Goal: Information Seeking & Learning: Learn about a topic

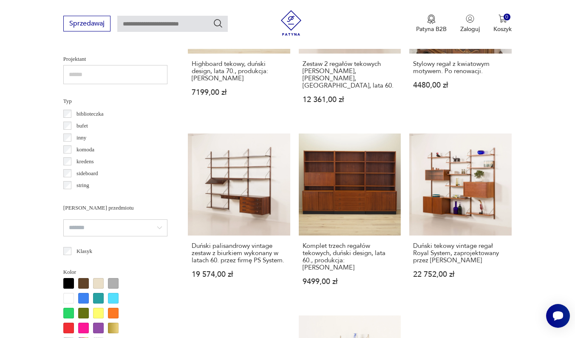
scroll to position [606, 0]
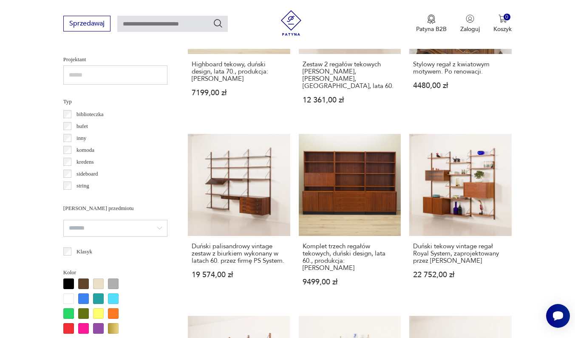
click at [87, 113] on p "biblioteczka" at bounding box center [89, 114] width 27 height 9
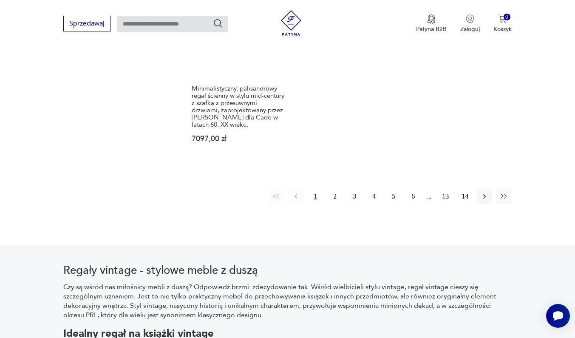
scroll to position [1361, 0]
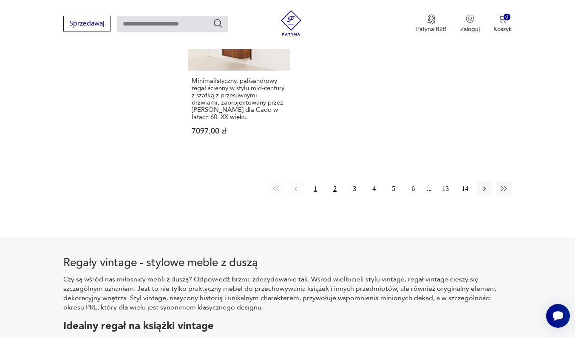
click at [335, 196] on button "2" at bounding box center [334, 188] width 15 height 15
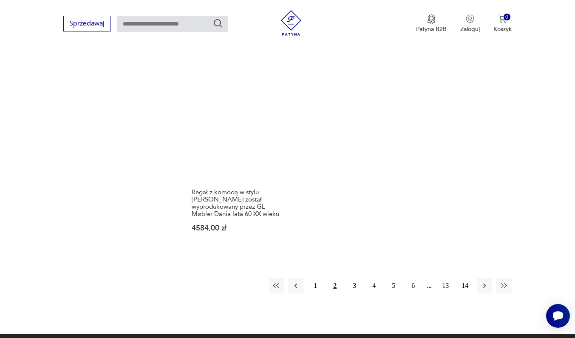
scroll to position [1247, 0]
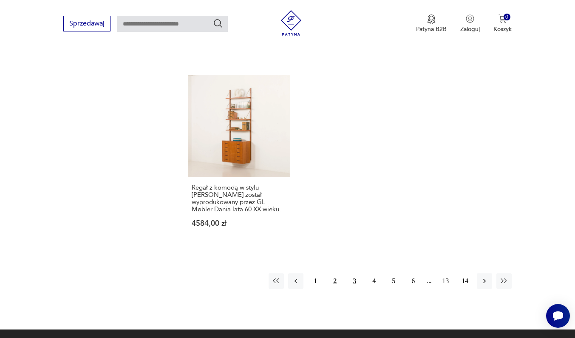
click at [354, 288] on button "3" at bounding box center [354, 280] width 15 height 15
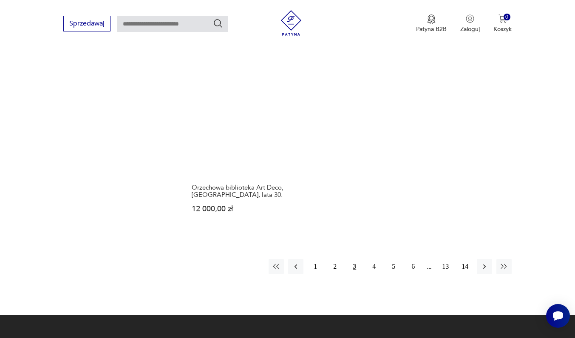
scroll to position [1198, 0]
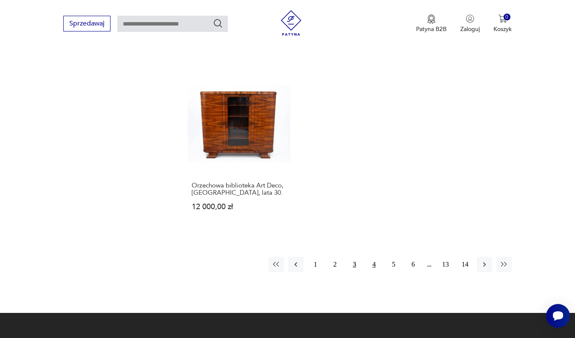
click at [373, 272] on button "4" at bounding box center [373, 263] width 15 height 15
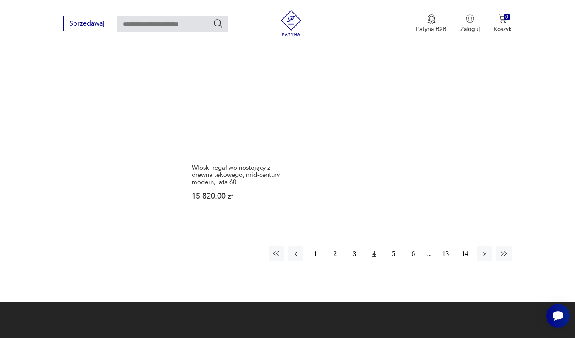
scroll to position [1226, 0]
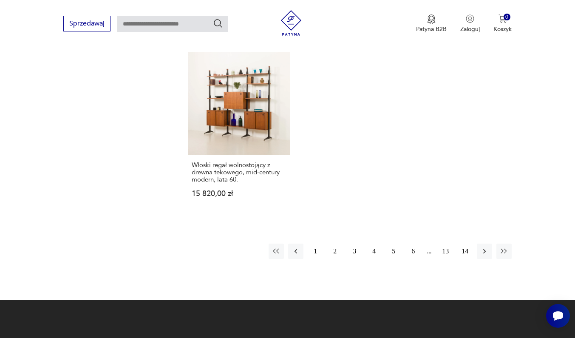
click at [392, 259] on button "5" at bounding box center [393, 250] width 15 height 15
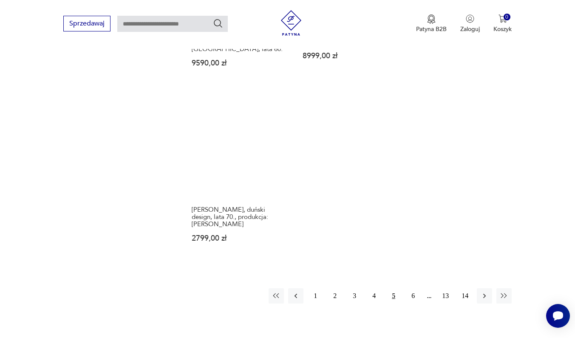
scroll to position [1211, 0]
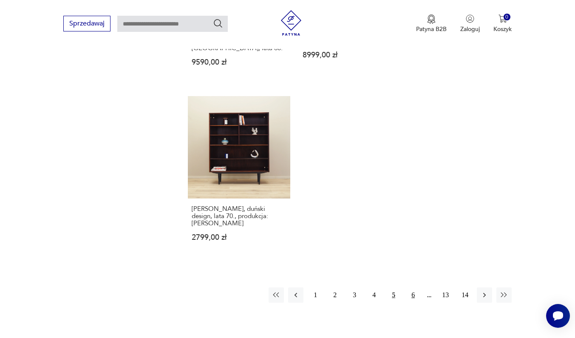
click at [414, 294] on button "6" at bounding box center [412, 294] width 15 height 15
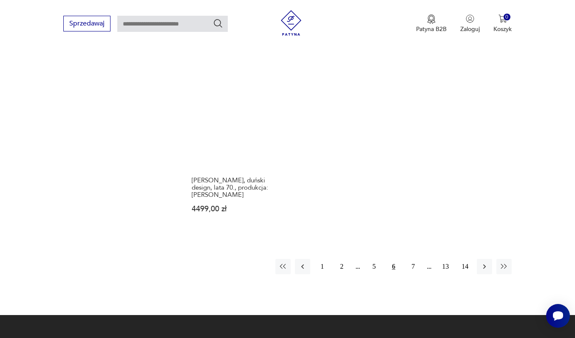
scroll to position [1217, 0]
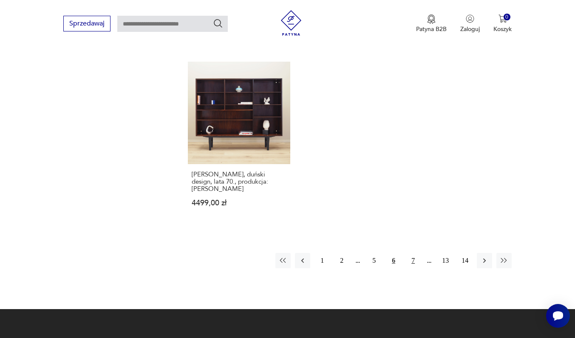
click at [409, 268] on button "7" at bounding box center [412, 260] width 15 height 15
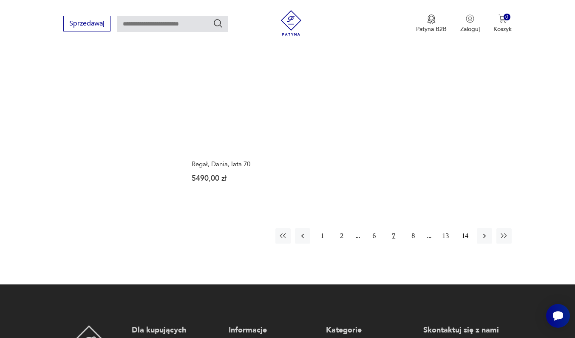
scroll to position [1223, 0]
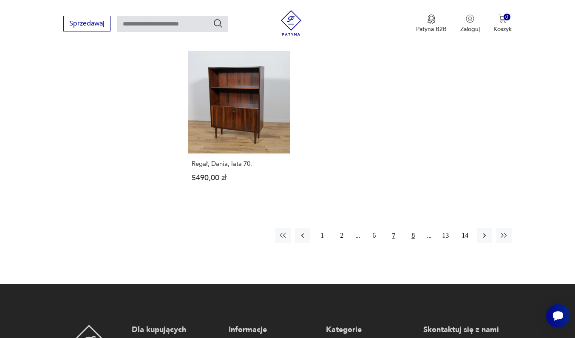
click at [412, 243] on button "8" at bounding box center [412, 235] width 15 height 15
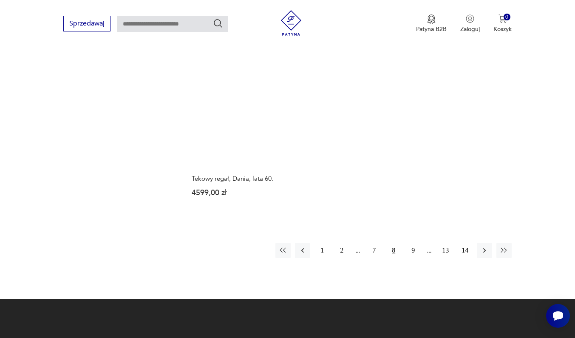
scroll to position [1221, 0]
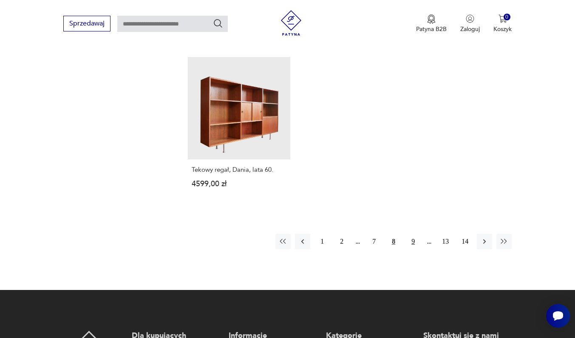
click at [413, 249] on button "9" at bounding box center [412, 241] width 15 height 15
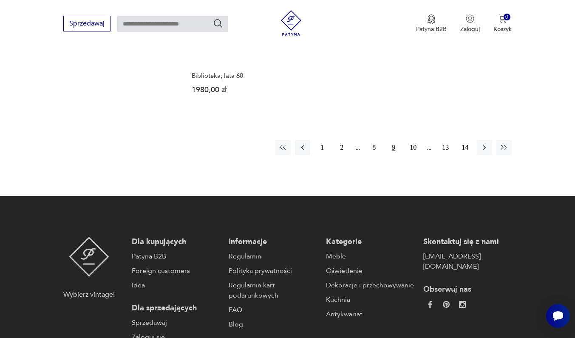
scroll to position [1326, 0]
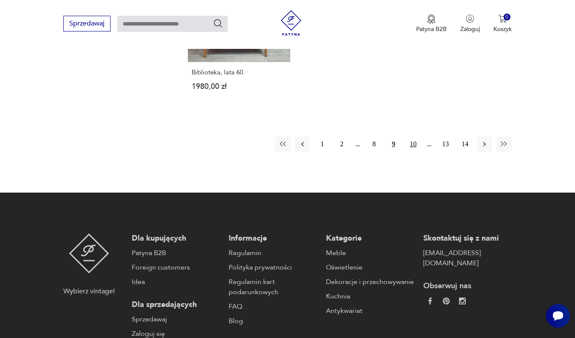
click at [415, 152] on button "10" at bounding box center [412, 143] width 15 height 15
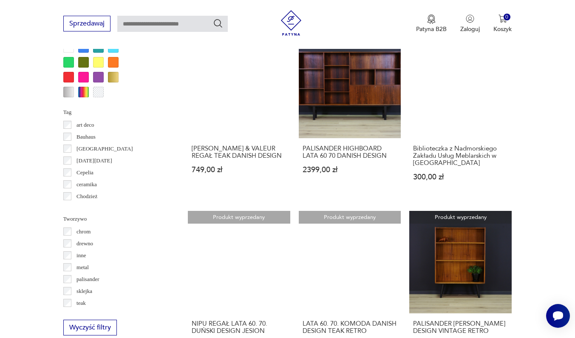
scroll to position [856, 0]
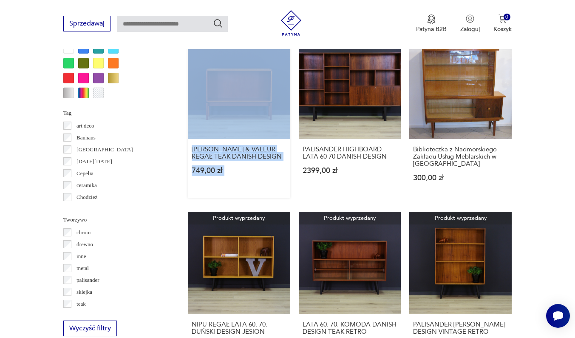
click at [224, 129] on link "Produkt wyprzedany JENSEN & VALEUR REGAŁ TEAK DANISH DESIGN 749,00 zł" at bounding box center [239, 117] width 102 height 161
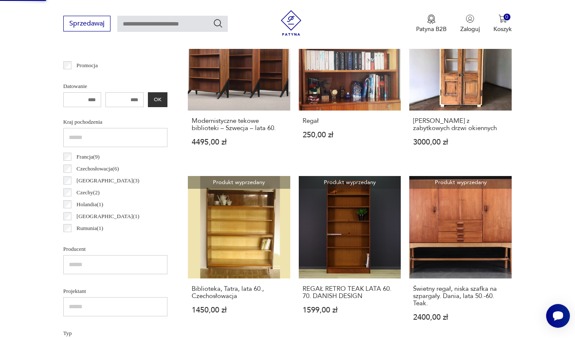
scroll to position [109, 0]
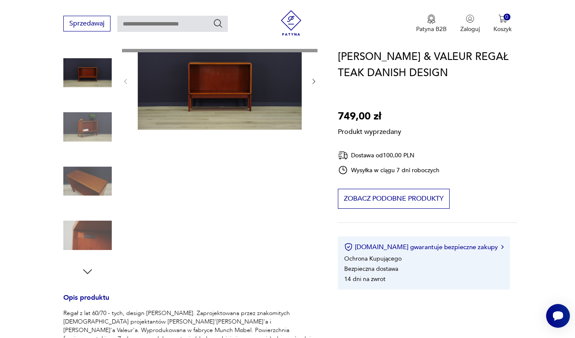
click at [85, 131] on div "Produkt wyprzedany Opis produktu Regał z lat 60/70 - tych, design skandynawski.…" at bounding box center [190, 291] width 254 height 521
click at [84, 182] on div "Produkt wyprzedany Opis produktu Regał z lat 60/70 - tych, design skandynawski.…" at bounding box center [190, 291] width 254 height 521
click at [84, 237] on div "Produkt wyprzedany Opis produktu Regał z lat 60/70 - tych, design skandynawski.…" at bounding box center [190, 291] width 254 height 521
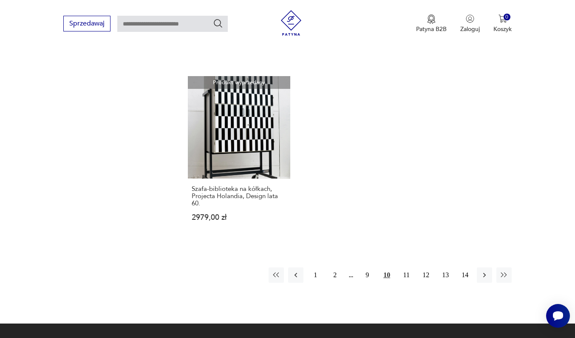
scroll to position [1177, 0]
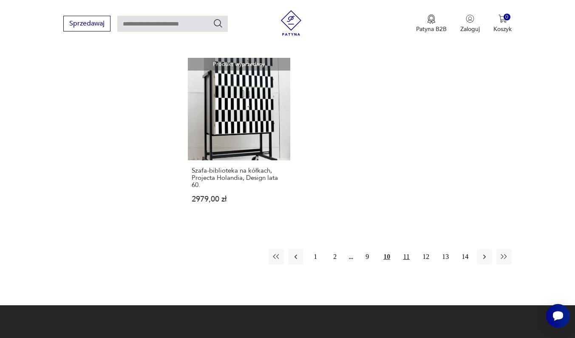
click at [403, 264] on button "11" at bounding box center [405, 256] width 15 height 15
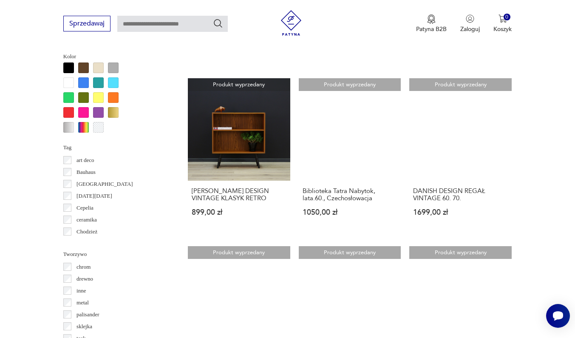
scroll to position [826, 0]
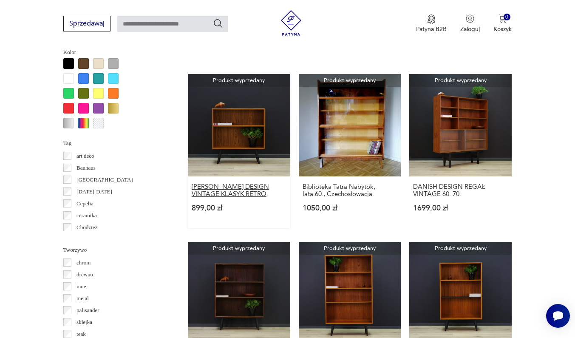
click at [192, 197] on h3 "REGAŁ DUŃSKI DESIGN VINTAGE KLASYK RETRO" at bounding box center [239, 190] width 95 height 14
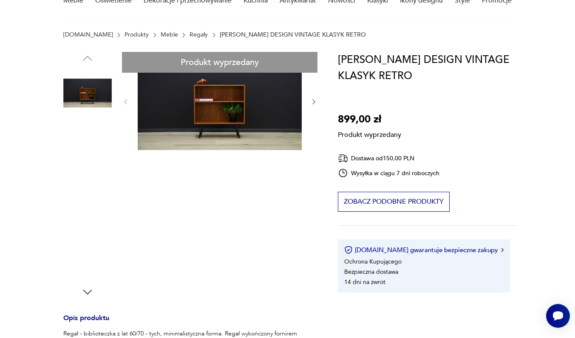
scroll to position [59, 0]
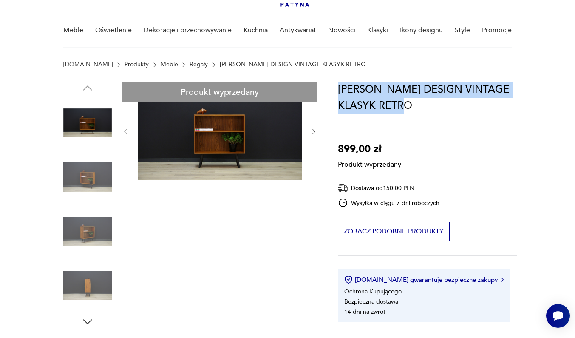
drag, startPoint x: 427, startPoint y: 104, endPoint x: 338, endPoint y: 89, distance: 90.5
click at [338, 89] on h1 "REGAŁ DUŃSKI DESIGN VINTAGE KLASYK RETRO" at bounding box center [427, 98] width 179 height 32
copy h1 "REGAŁ DUŃSKI DESIGN VINTAGE KLASYK RETRO"
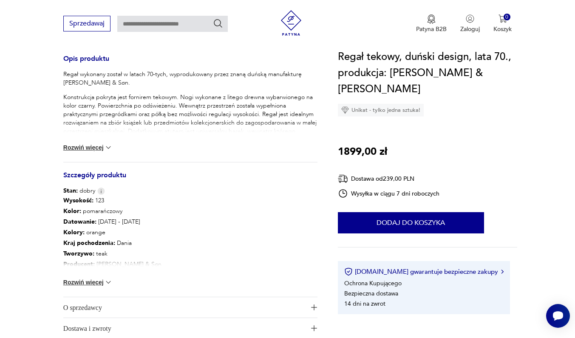
scroll to position [367, 0]
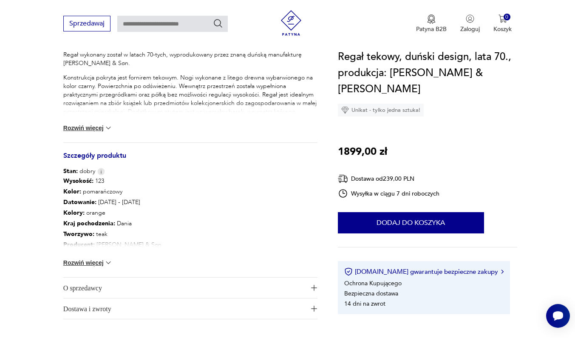
click at [128, 244] on p "Producent : [PERSON_NAME] & Søn" at bounding box center [112, 244] width 98 height 11
click at [108, 262] on img at bounding box center [108, 262] width 8 height 8
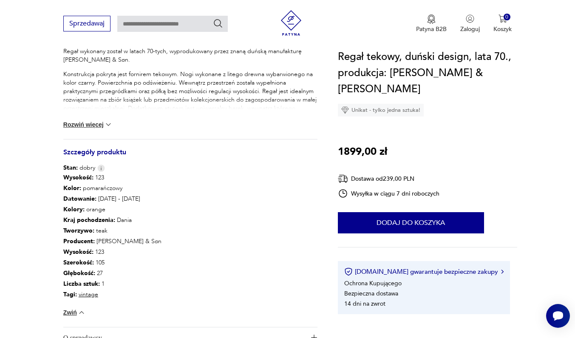
scroll to position [372, 0]
